Goal: Find specific page/section: Find specific page/section

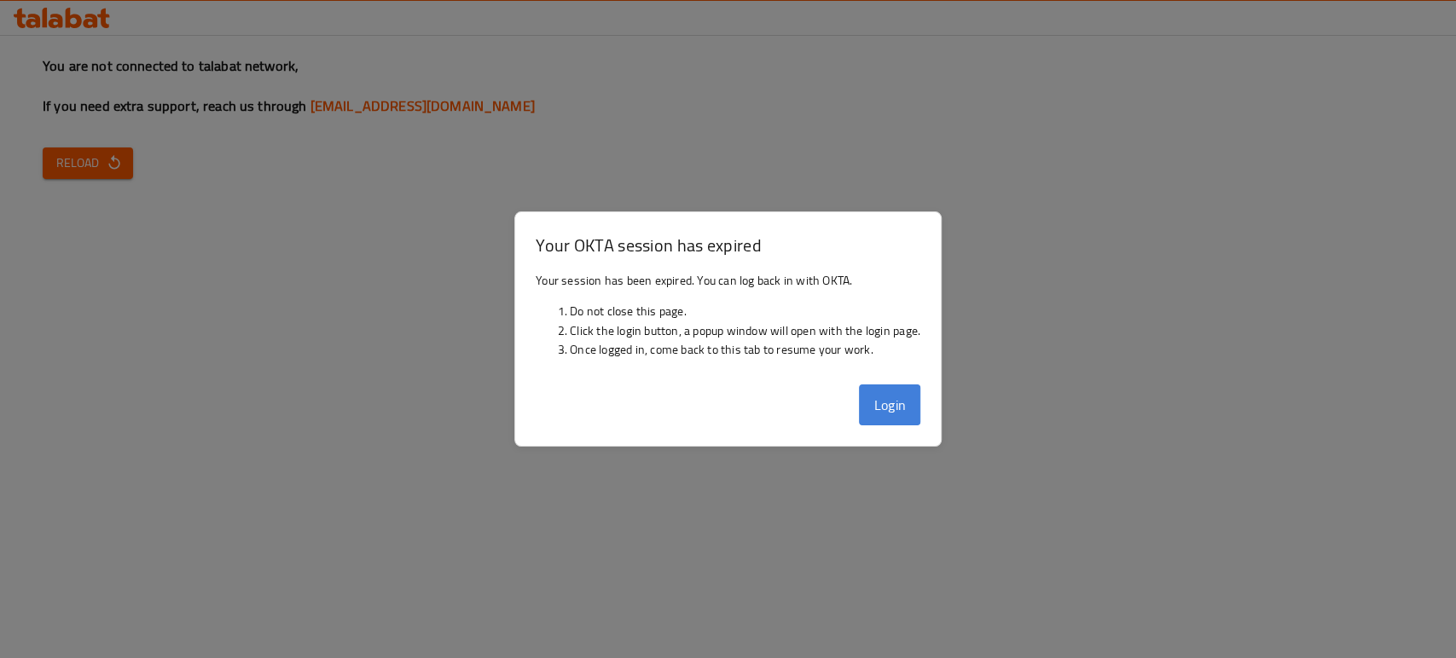
click at [916, 404] on button "Login" at bounding box center [889, 405] width 61 height 41
click at [893, 411] on button "Login" at bounding box center [889, 405] width 61 height 41
click at [887, 403] on button "Login" at bounding box center [889, 405] width 61 height 41
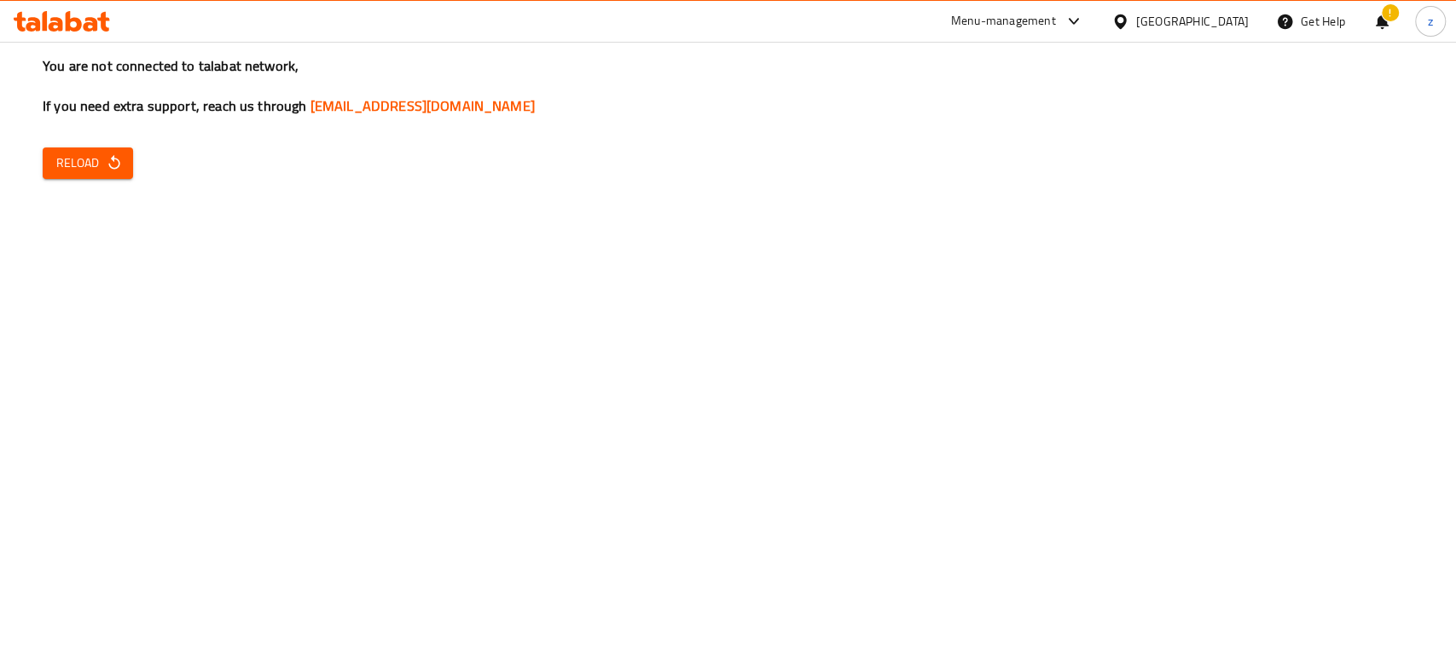
click at [166, 128] on div "You are not connected to talabat network, If you need extra support, reach us t…" at bounding box center [728, 329] width 1456 height 658
click at [74, 173] on span "Reload" at bounding box center [87, 163] width 63 height 21
click at [110, 157] on icon "button" at bounding box center [114, 162] width 17 height 17
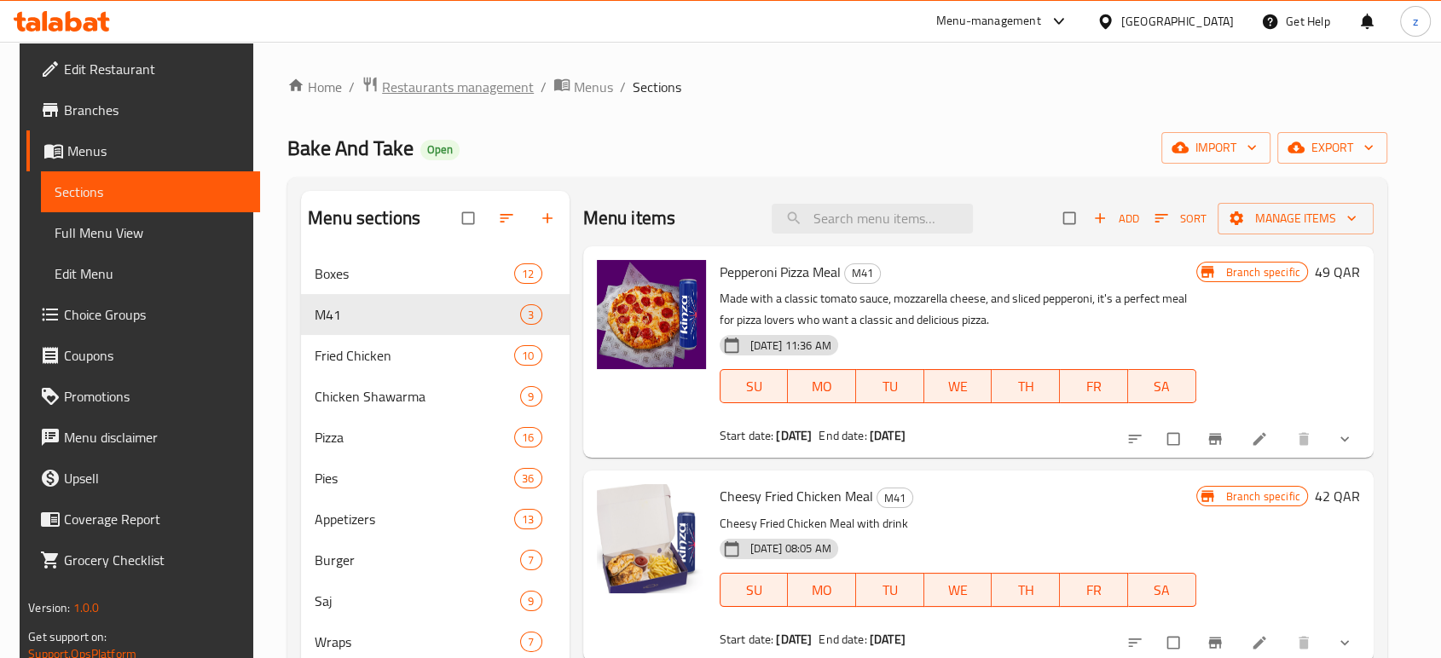
click at [413, 90] on span "Restaurants management" at bounding box center [458, 87] width 152 height 20
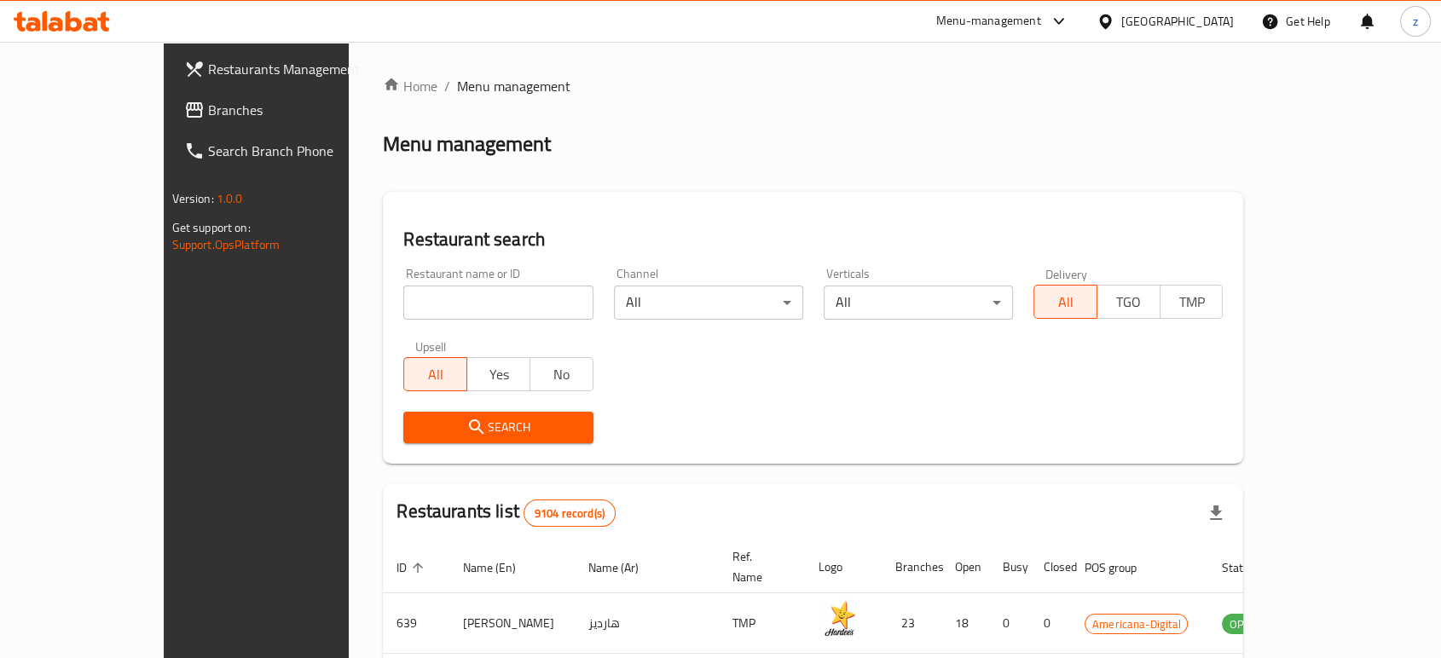
click at [403, 304] on input "search" at bounding box center [497, 303] width 189 height 34
paste input "Al Hallab Restaurants & Sweets, Al Asir"
drag, startPoint x: 430, startPoint y: 301, endPoint x: 583, endPoint y: 315, distance: 154.1
click at [582, 314] on div "Restaurant name or ID Al Hallab Restaurants & Sweets, Al Asir Restaurant name o…" at bounding box center [813, 356] width 840 height 196
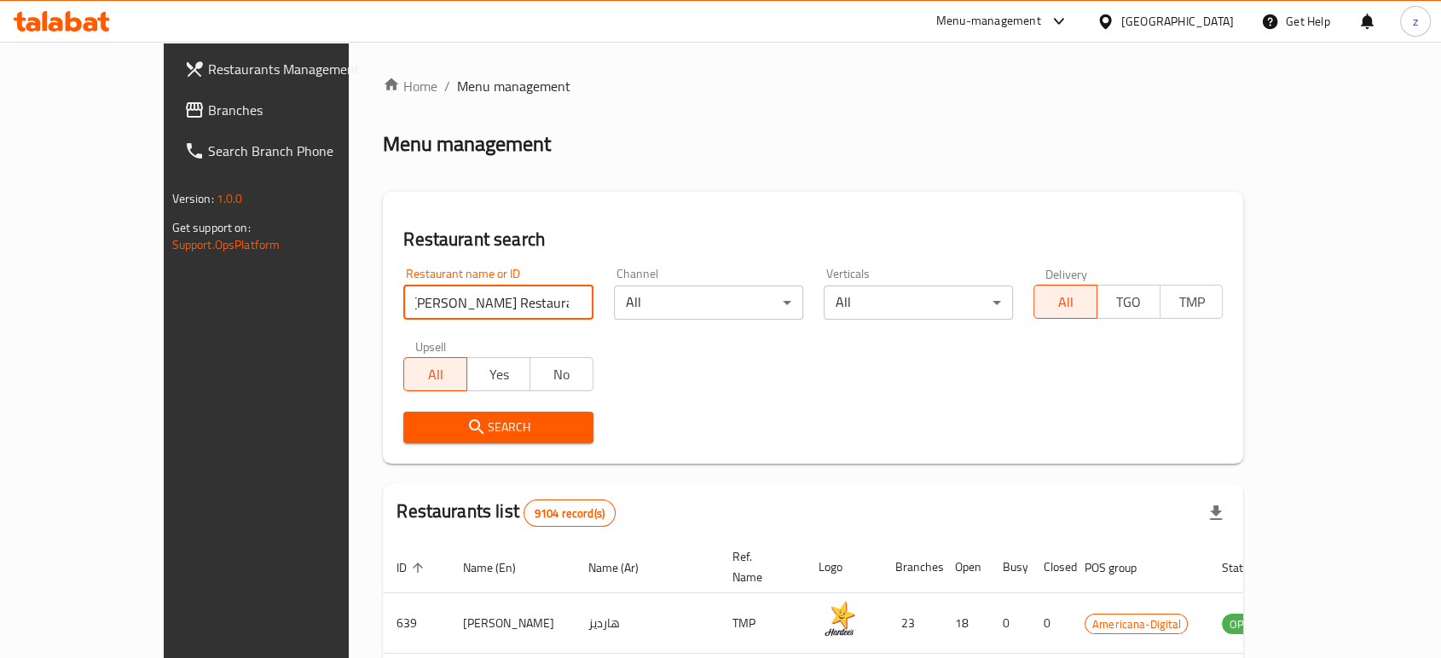
scroll to position [0, 0]
type input "Al Hallab Restaurants"
click button "Search" at bounding box center [497, 428] width 189 height 32
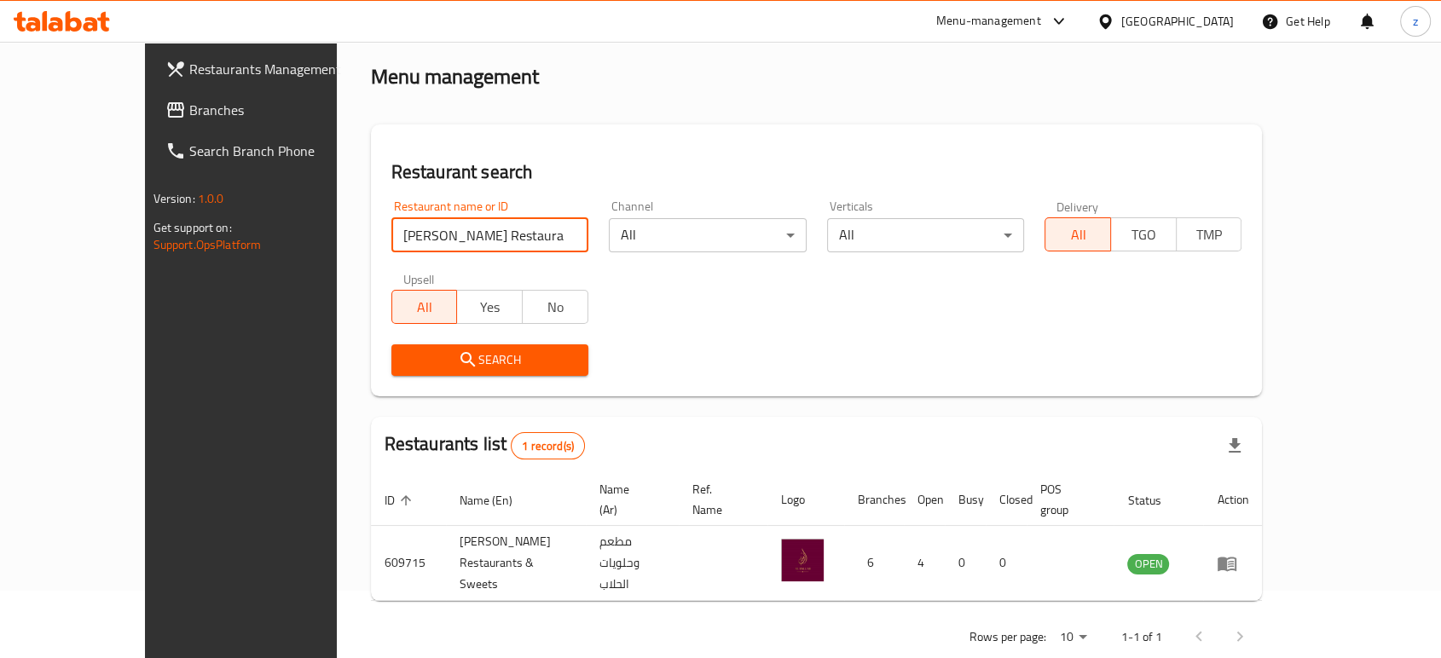
scroll to position [68, 0]
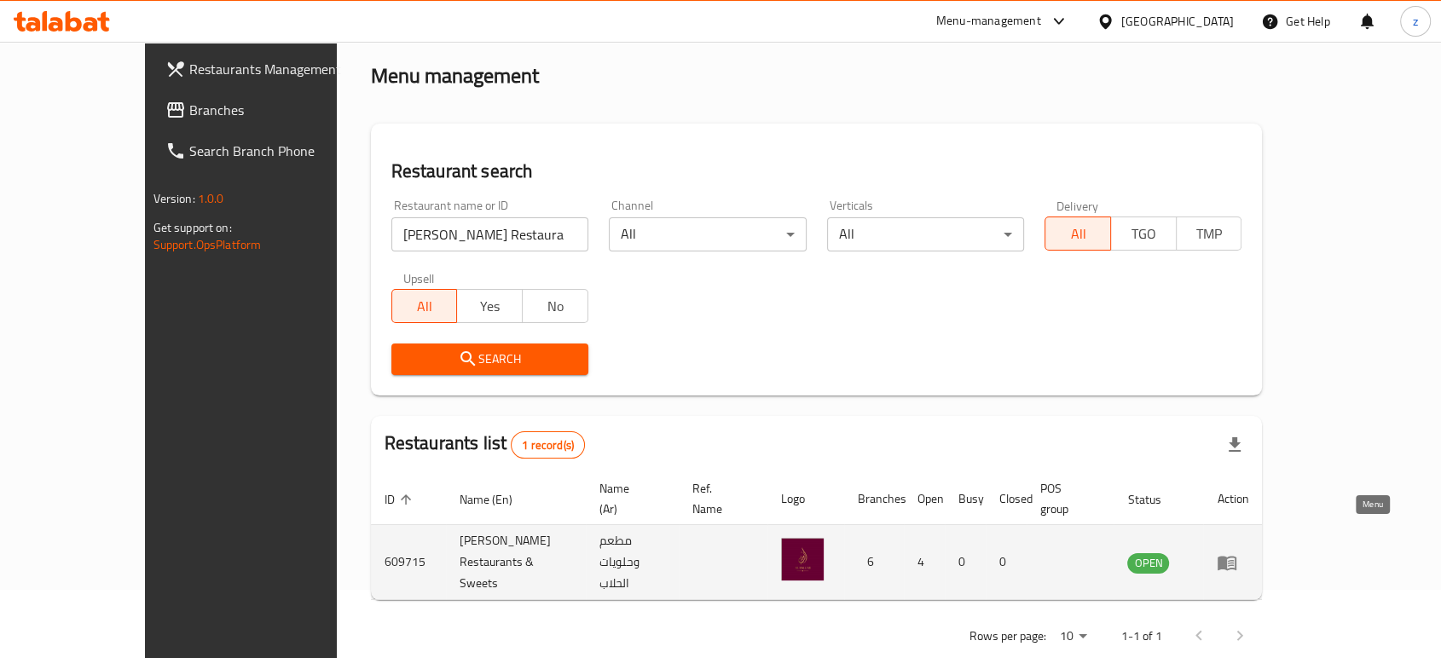
click at [1249, 553] on link "enhanced table" at bounding box center [1233, 563] width 32 height 20
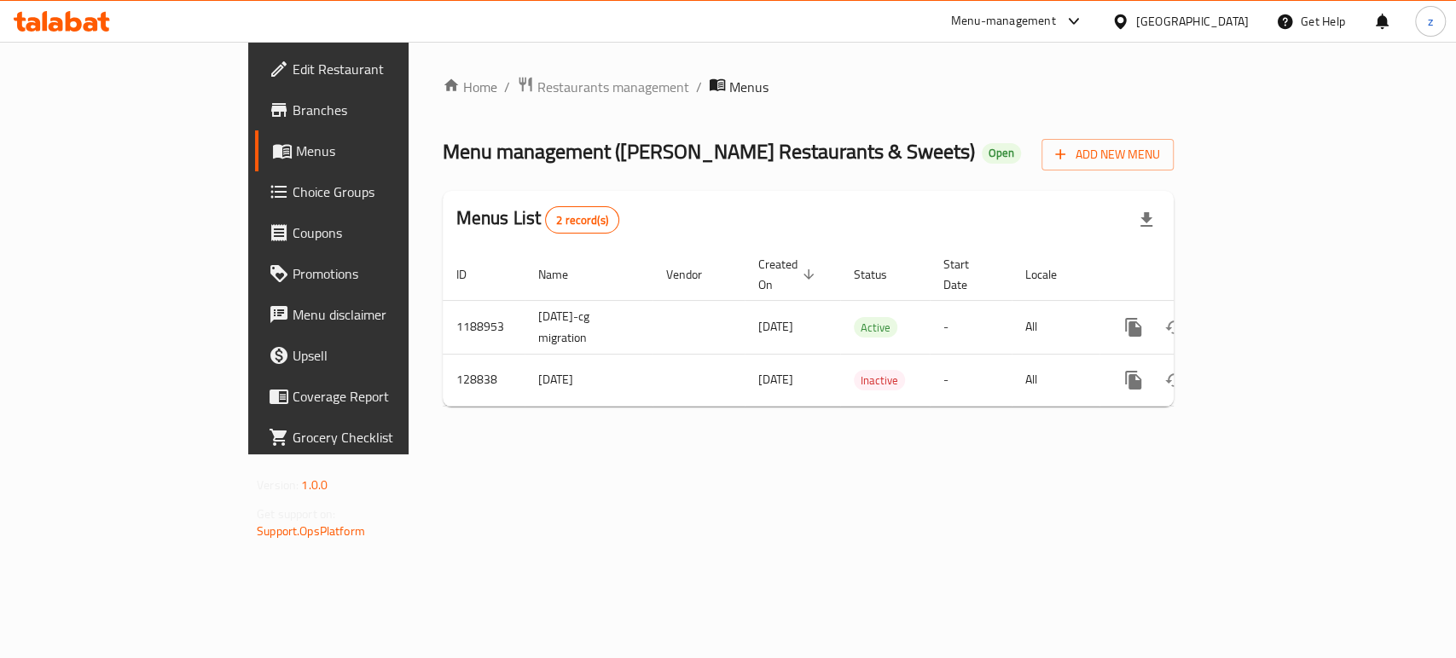
click at [293, 103] on span "Branches" at bounding box center [385, 110] width 185 height 20
